Goal: Information Seeking & Learning: Learn about a topic

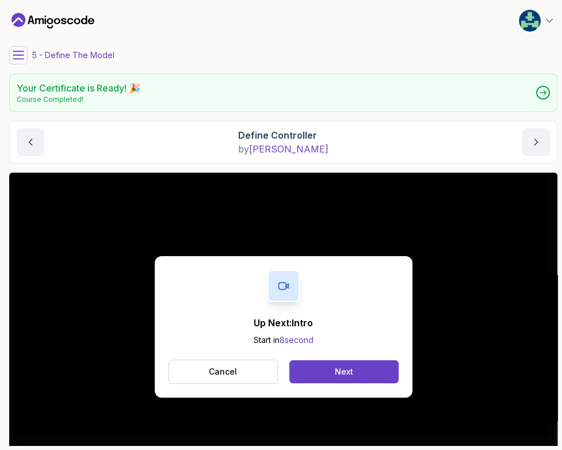
click at [165, 137] on div "Define Controller by [PERSON_NAME]" at bounding box center [283, 142] width 533 height 28
click at [353, 370] on div "Next" at bounding box center [344, 372] width 18 height 12
drag, startPoint x: 55, startPoint y: 229, endPoint x: 56, endPoint y: 212, distance: 17.3
click at [55, 229] on div "Up Next: Docker Start in 7 second Cancel Next" at bounding box center [283, 327] width 548 height 308
click at [368, 370] on button "Next" at bounding box center [343, 371] width 109 height 23
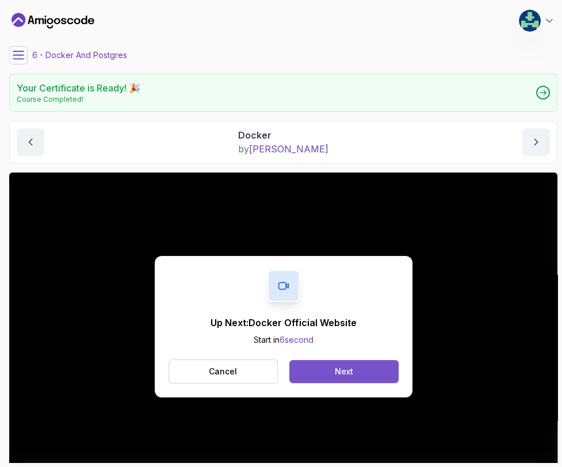
click at [355, 369] on button "Next" at bounding box center [343, 371] width 109 height 23
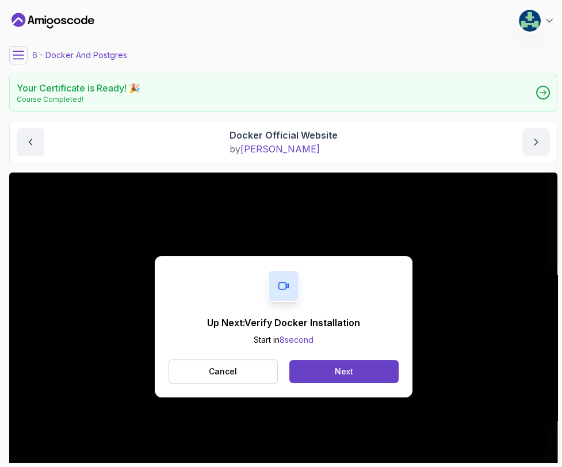
click at [355, 369] on button "Next" at bounding box center [343, 371] width 109 height 23
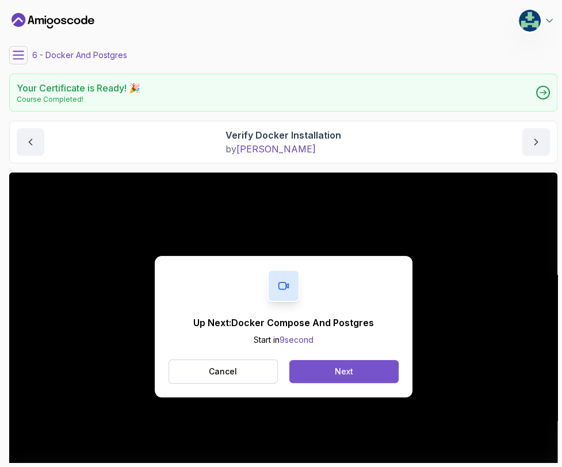
click at [361, 381] on button "Next" at bounding box center [343, 371] width 109 height 23
